Goal: Information Seeking & Learning: Find specific fact

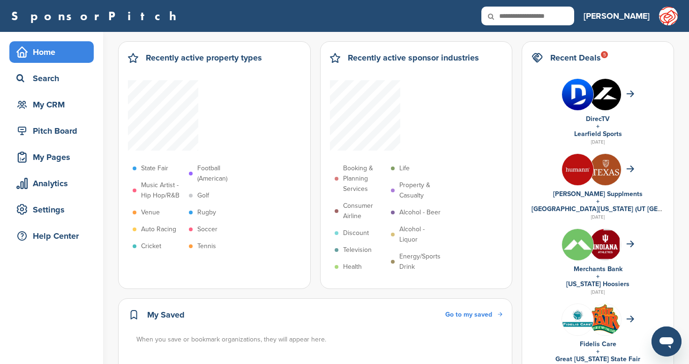
click at [567, 14] on input "text" at bounding box center [527, 16] width 93 height 19
type input "********"
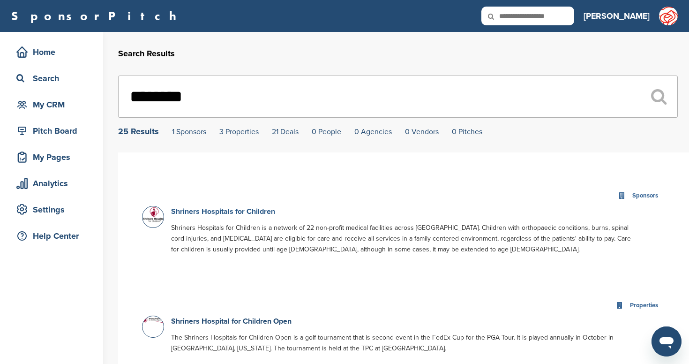
click at [256, 213] on link "Shriners Hospitals for Children" at bounding box center [223, 211] width 104 height 9
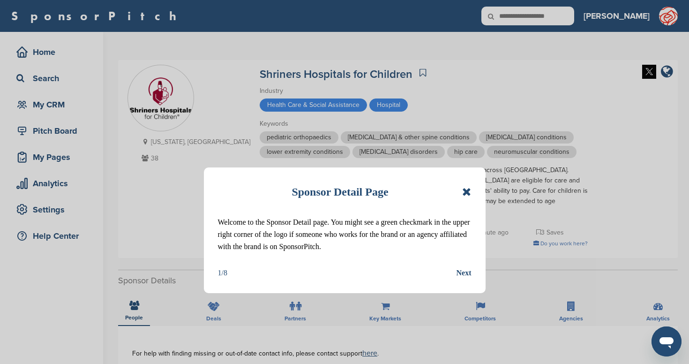
click at [466, 191] on icon at bounding box center [466, 191] width 9 height 11
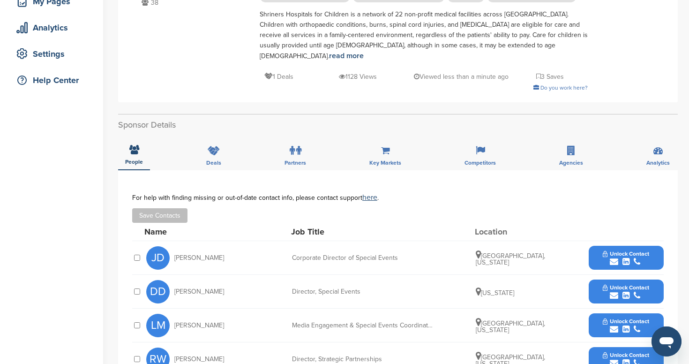
scroll to position [157, 0]
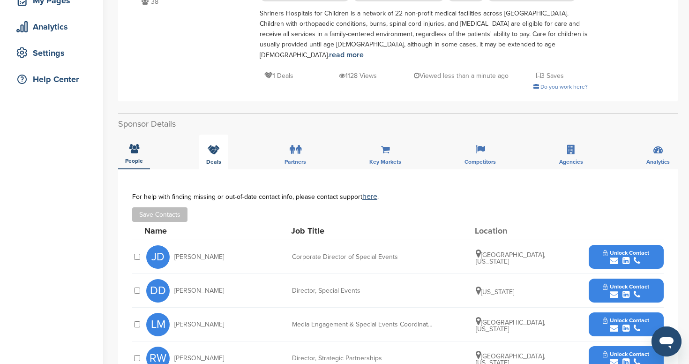
click at [216, 145] on icon at bounding box center [214, 149] width 12 height 9
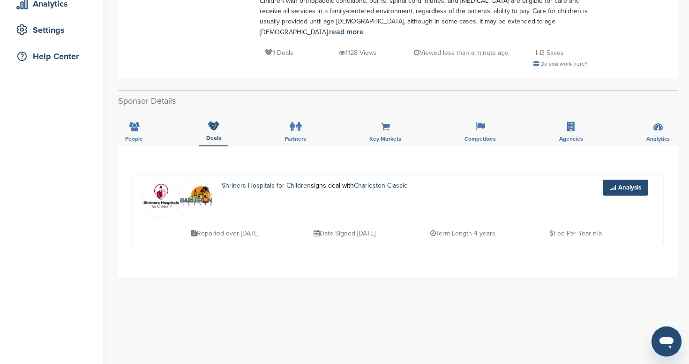
scroll to position [191, 0]
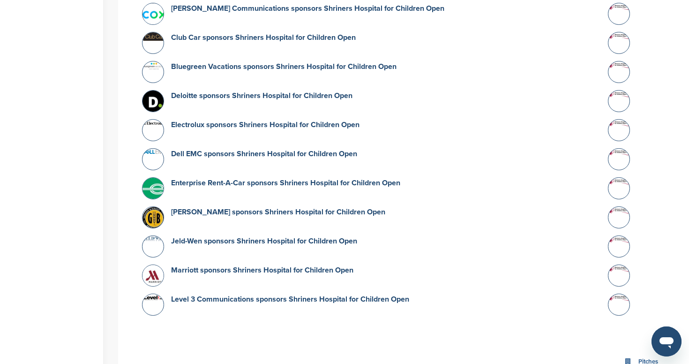
scroll to position [1263, 0]
